Goal: Find specific page/section: Find specific page/section

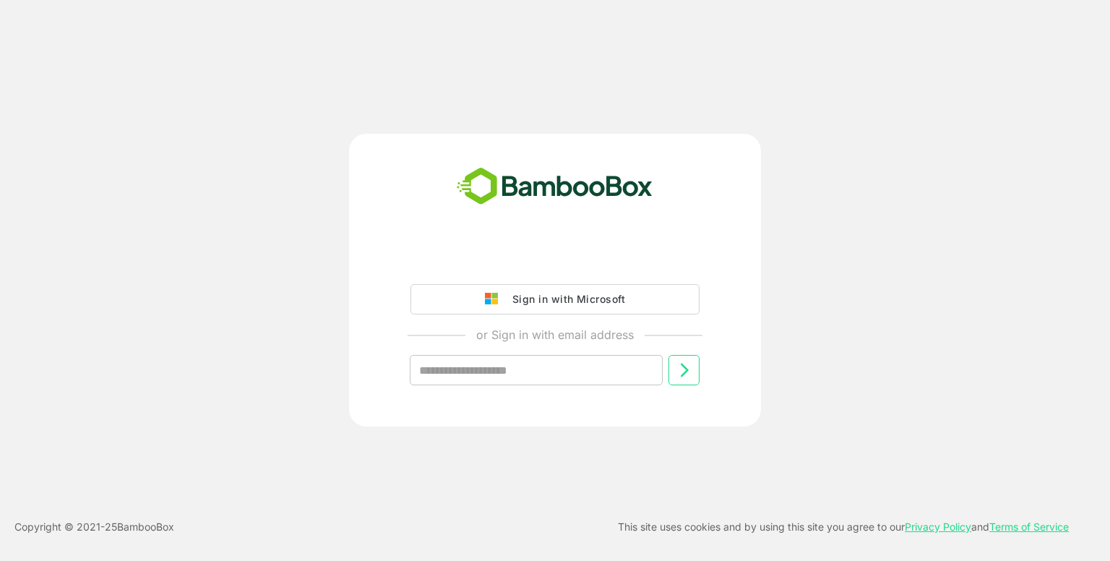
click at [540, 371] on input "text" at bounding box center [536, 370] width 253 height 30
type input "**********"
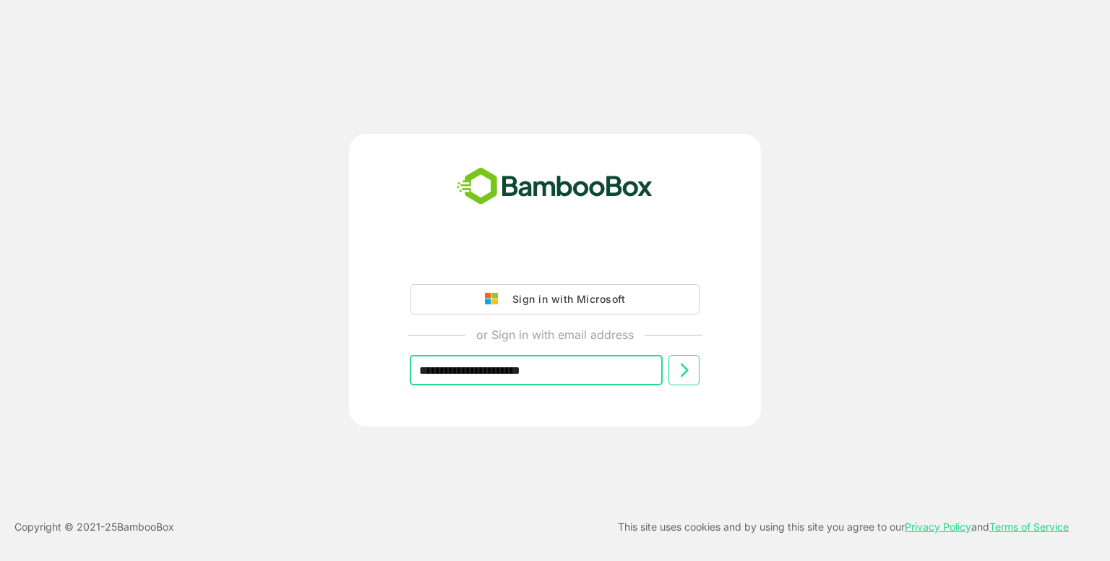
click at [697, 368] on button at bounding box center [683, 370] width 31 height 30
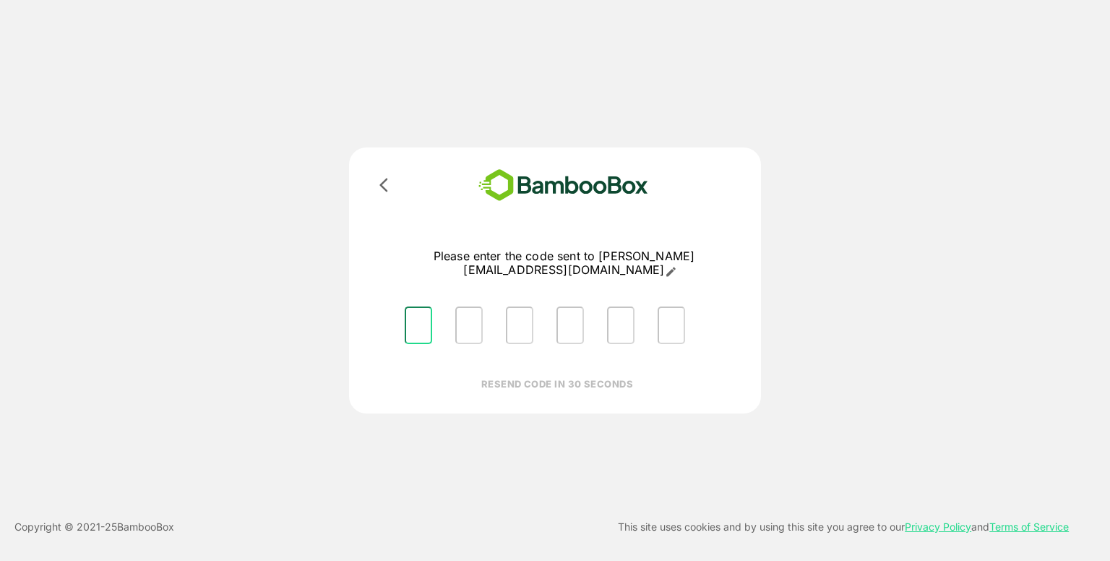
click at [412, 316] on input "Please enter OTP character 1" at bounding box center [418, 325] width 27 height 38
type input "*"
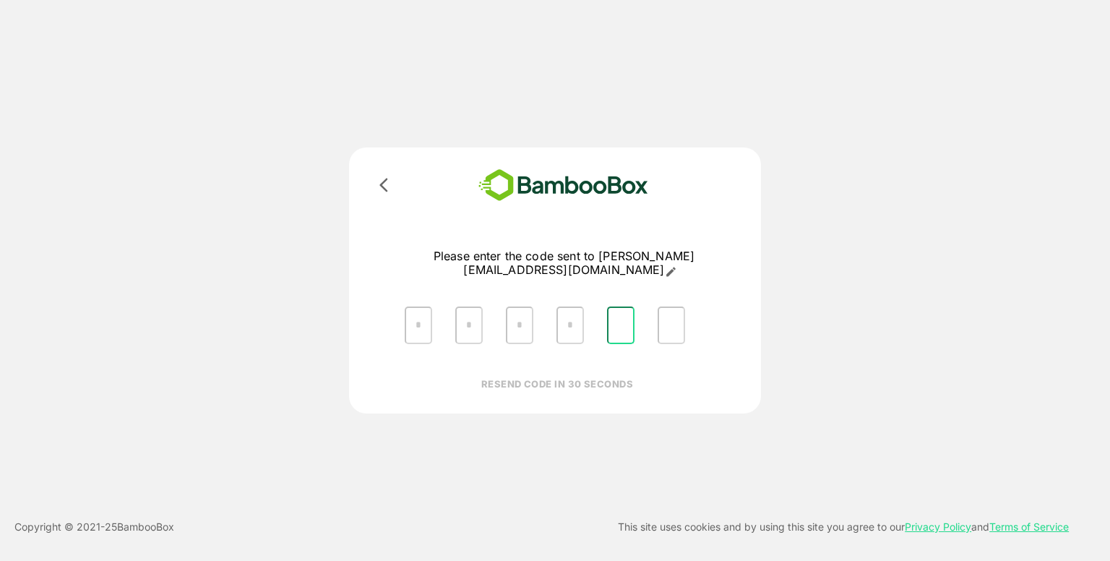
type input "*"
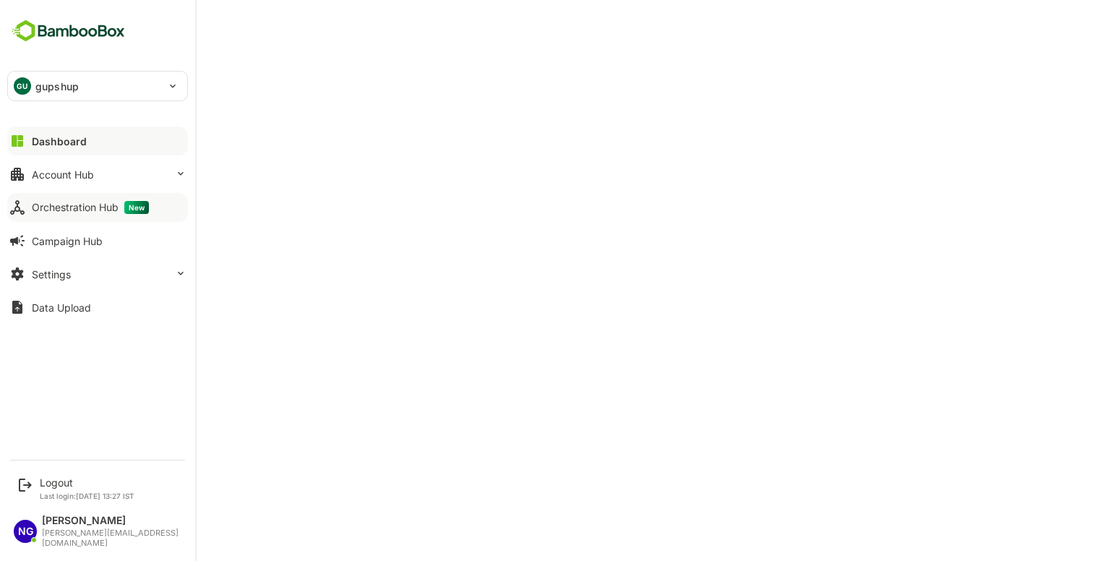
click at [47, 209] on div "Orchestration Hub New" at bounding box center [90, 207] width 117 height 13
click at [72, 173] on div "Account Hub" at bounding box center [63, 174] width 62 height 12
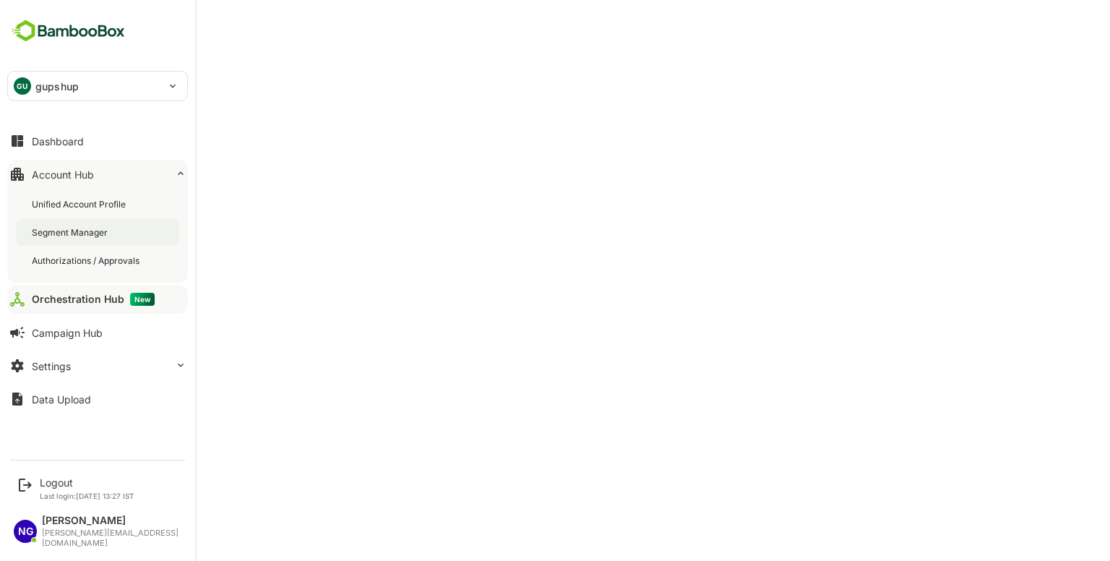
click at [82, 223] on div "Segment Manager" at bounding box center [97, 232] width 163 height 27
click at [46, 207] on div "Unified Account Profile" at bounding box center [80, 204] width 97 height 12
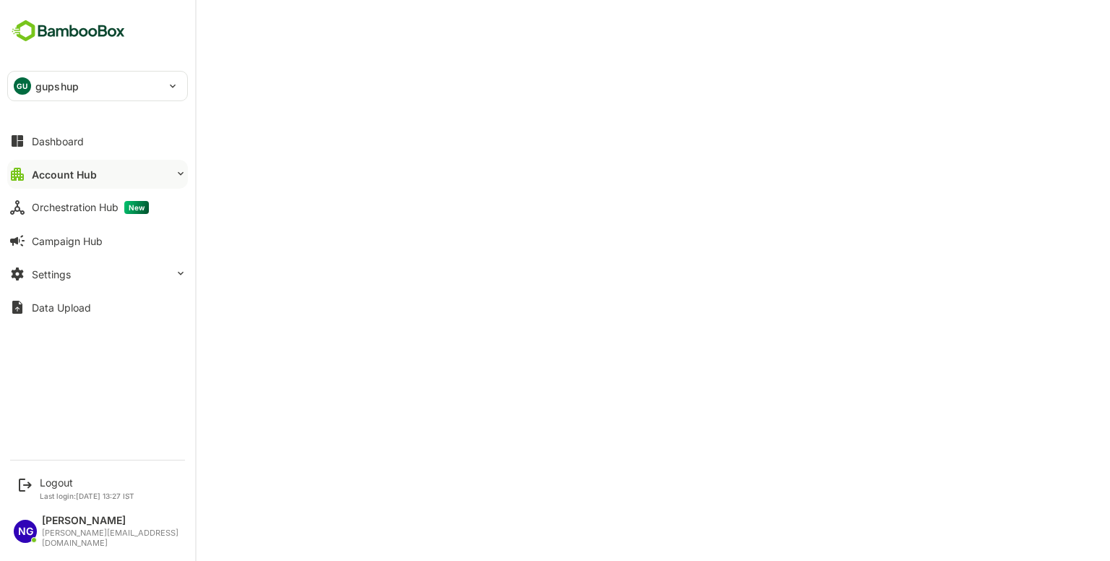
click at [87, 171] on div "Account Hub" at bounding box center [64, 174] width 65 height 12
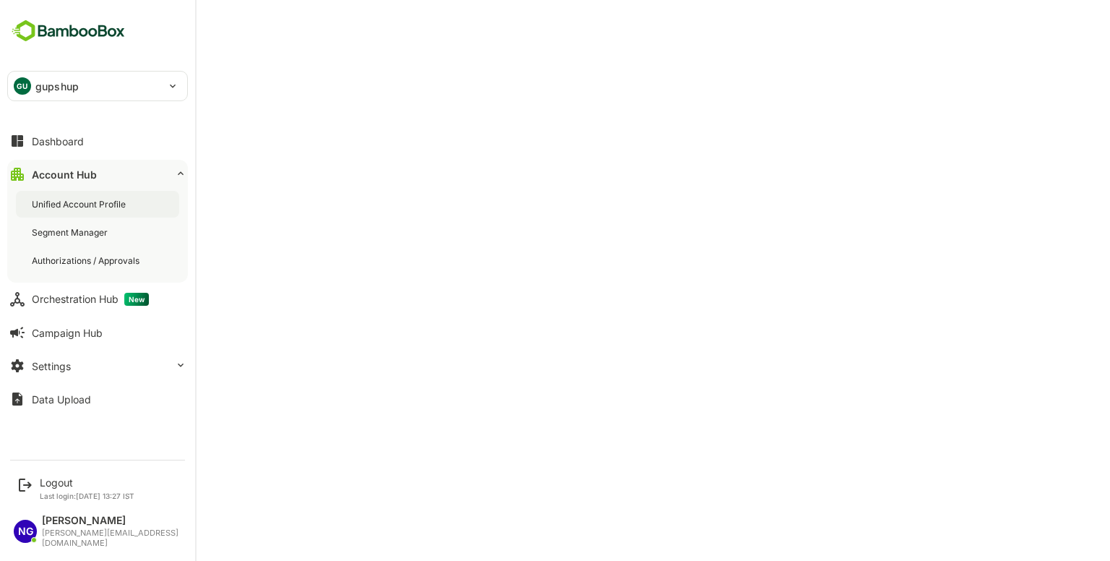
click at [103, 196] on div "Unified Account Profile" at bounding box center [97, 204] width 163 height 27
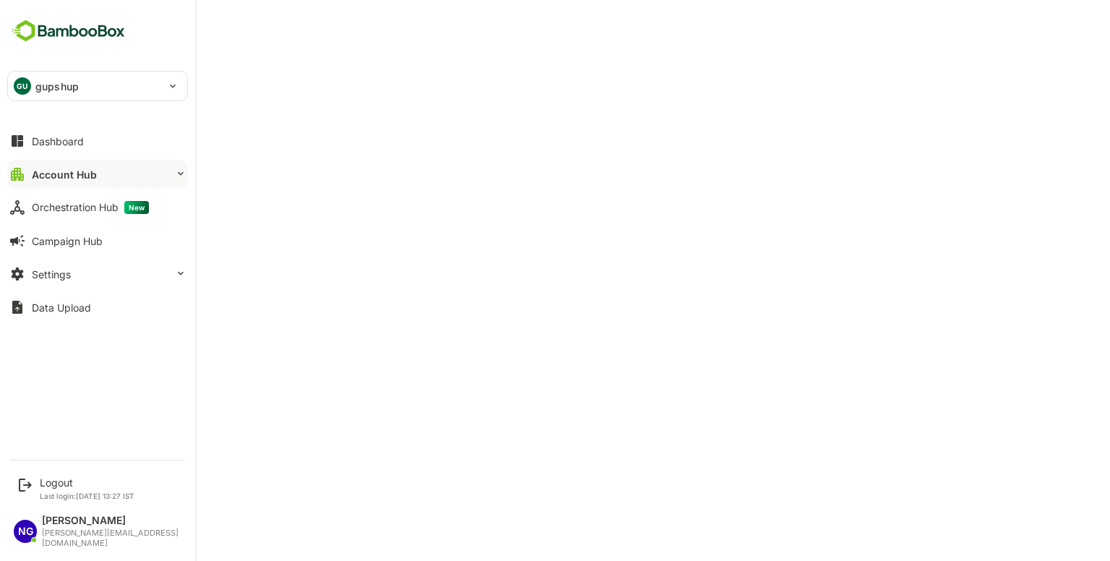
click at [56, 176] on div "Account Hub" at bounding box center [64, 174] width 65 height 12
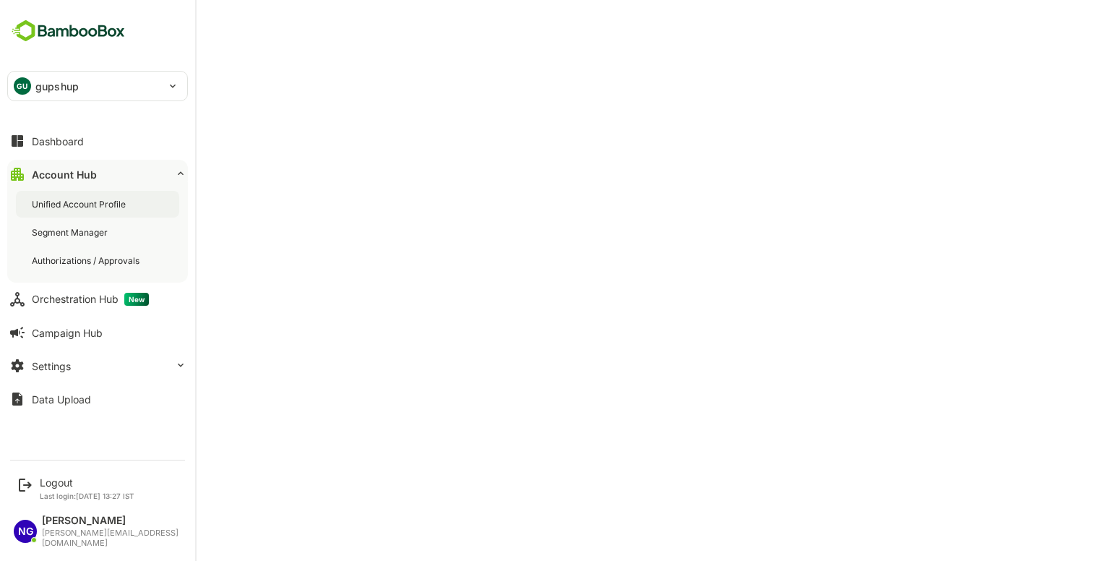
click at [87, 203] on div "Unified Account Profile" at bounding box center [80, 204] width 97 height 12
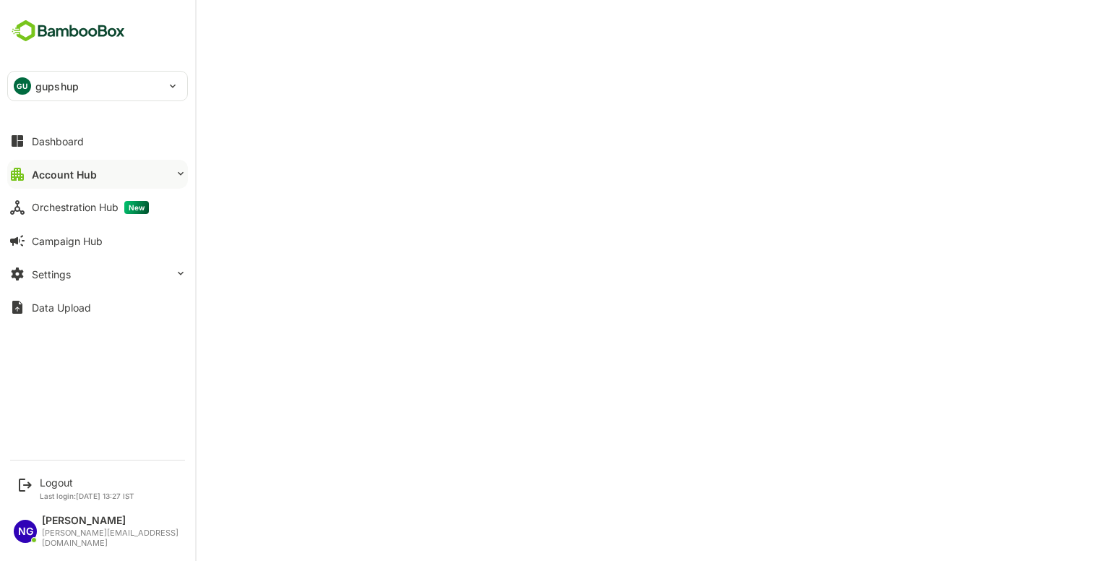
click at [104, 164] on button "Account Hub" at bounding box center [97, 174] width 181 height 29
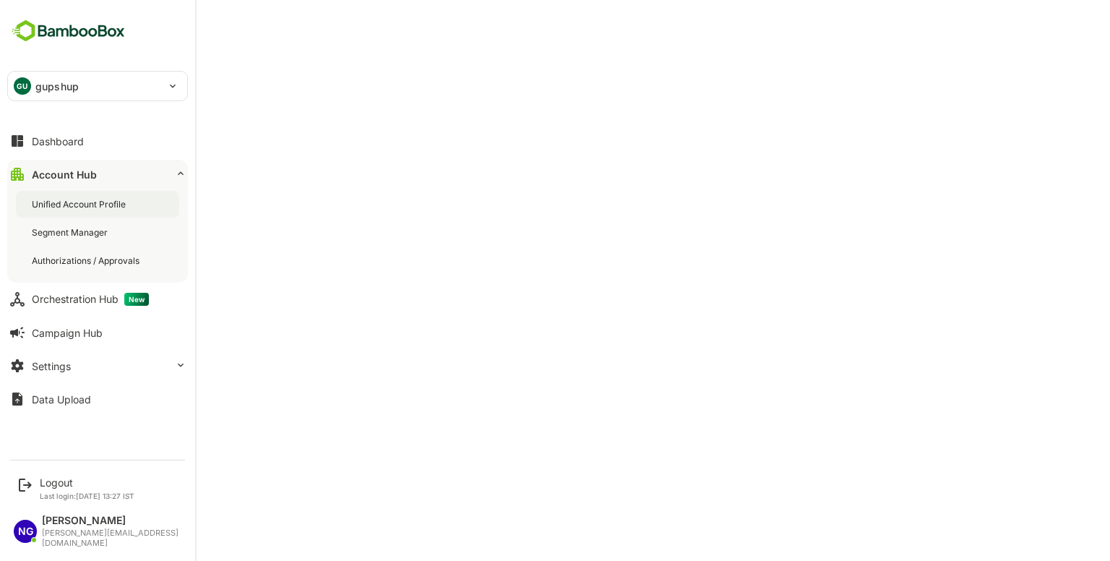
click at [73, 198] on div "Unified Account Profile" at bounding box center [80, 204] width 97 height 12
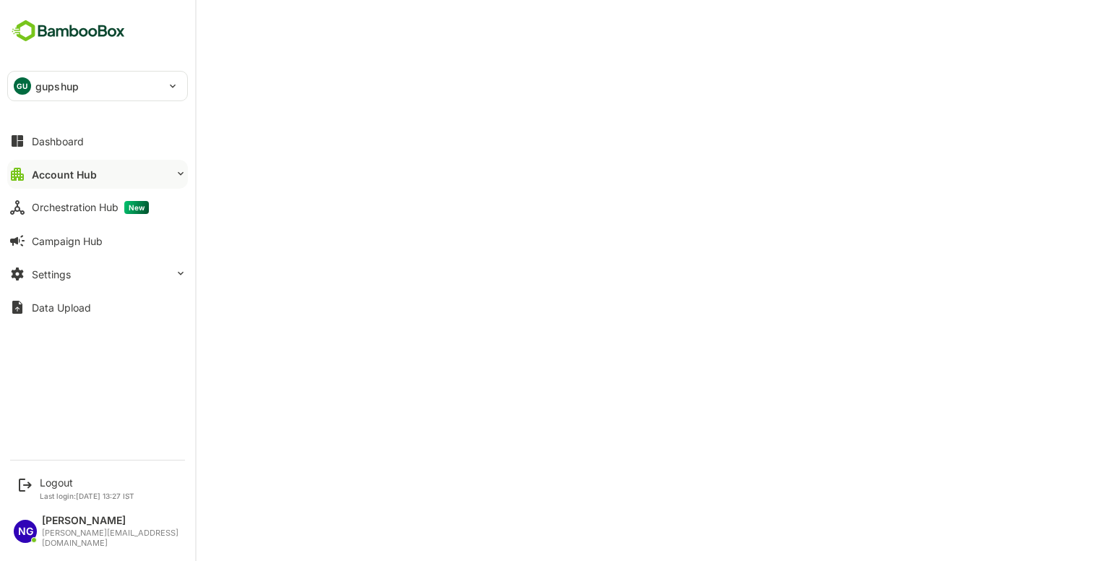
click at [59, 184] on button "Account Hub" at bounding box center [97, 174] width 181 height 29
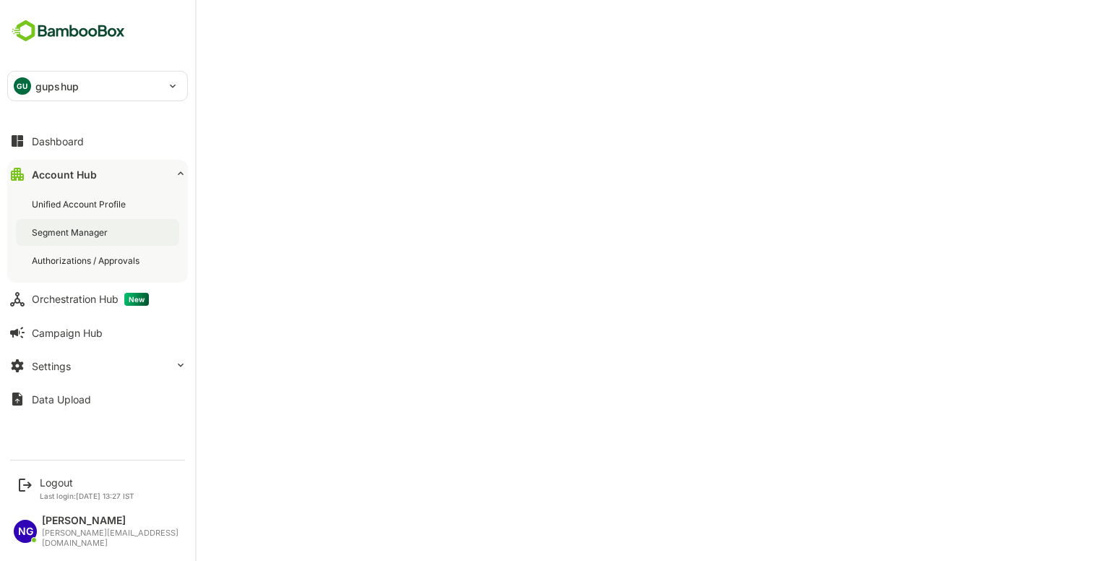
click at [64, 235] on div "Segment Manager" at bounding box center [71, 232] width 79 height 12
click at [64, 298] on div "Orchestration Hub New" at bounding box center [90, 299] width 117 height 13
